Goal: Navigation & Orientation: Go to known website

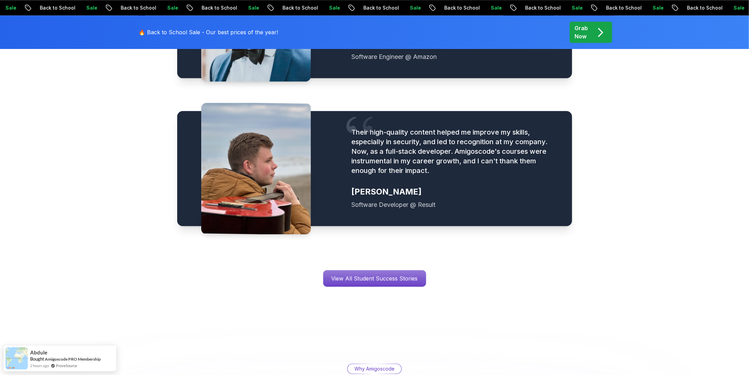
scroll to position [1060, 0]
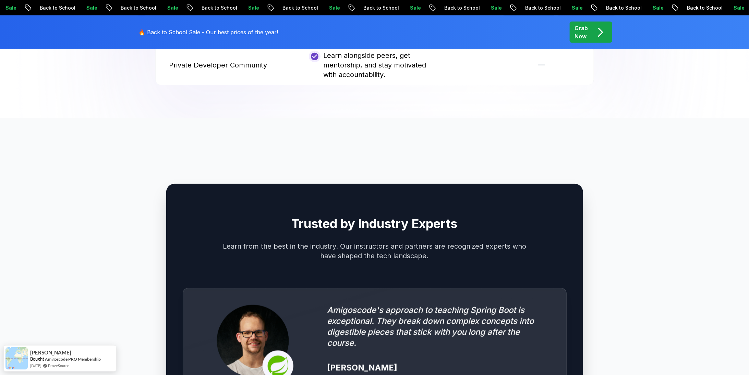
scroll to position [1912, 0]
